Goal: Navigation & Orientation: Find specific page/section

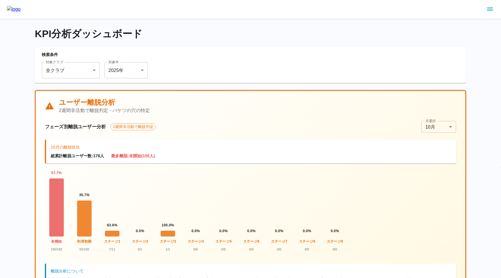
click at [225, 67] on div "対象クラブ 全クラブ *** 対象クラブ 対象年 2025 年 **** 対象年" at bounding box center [251, 70] width 418 height 16
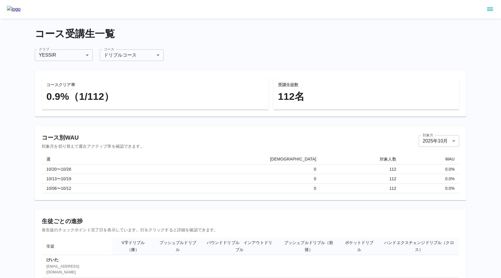
click at [500, 5] on div at bounding box center [250, 9] width 501 height 19
click at [492, 9] on icon "sidemenu" at bounding box center [490, 9] width 6 height 3
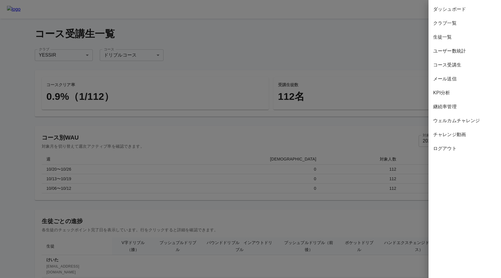
click at [442, 105] on span "継続率管理" at bounding box center [464, 106] width 63 height 7
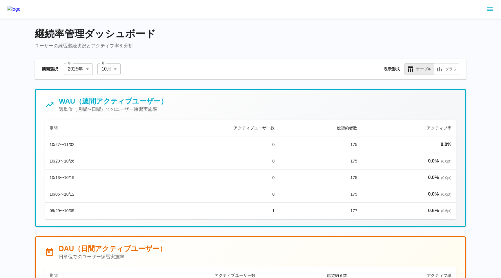
click at [490, 8] on icon "sidemenu" at bounding box center [490, 9] width 6 height 3
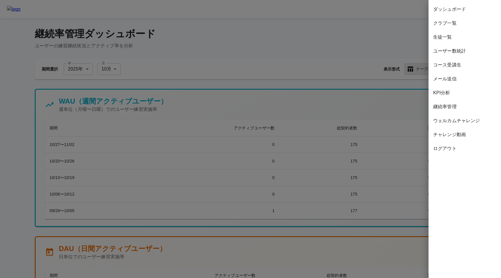
click at [384, 88] on div at bounding box center [250, 139] width 501 height 278
